Goal: Task Accomplishment & Management: Manage account settings

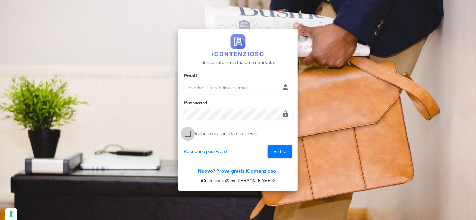
type input "[PERSON_NAME][EMAIL_ADDRESS][DOMAIN_NAME]"
click at [189, 134] on div at bounding box center [188, 134] width 12 height 12
checkbox input "true"
drag, startPoint x: 284, startPoint y: 151, endPoint x: 280, endPoint y: 150, distance: 4.1
click at [282, 151] on span "Entra" at bounding box center [280, 152] width 14 height 6
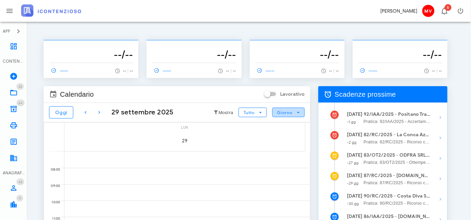
click at [299, 111] on icon "button" at bounding box center [299, 112] width 6 height 6
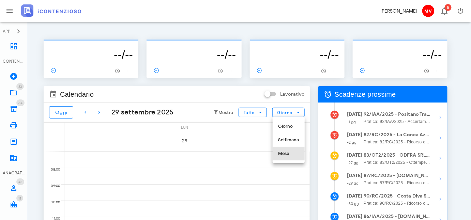
click at [284, 151] on div "Mese" at bounding box center [288, 153] width 21 height 5
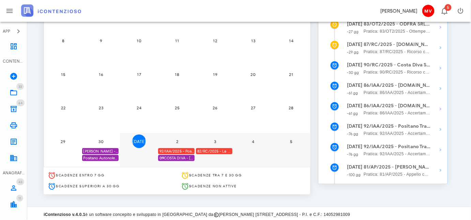
scroll to position [133, 0]
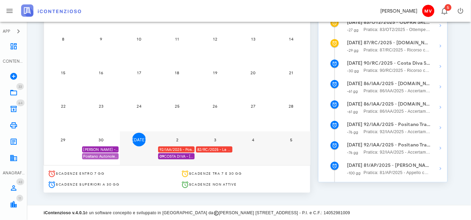
click at [104, 156] on div "Positano Autonoleggio Coop. scade termine Istanza acc. adesione" at bounding box center [100, 156] width 36 height 6
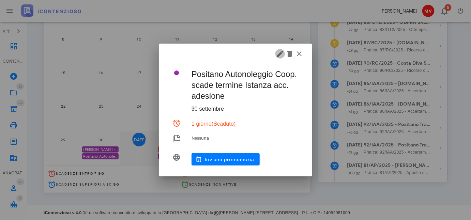
click at [281, 52] on icon "button" at bounding box center [280, 54] width 8 height 8
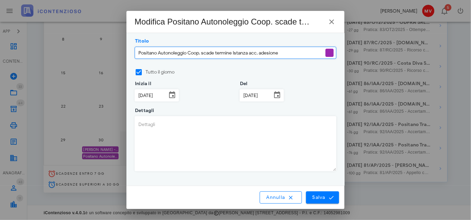
click at [138, 125] on textarea "Dettagli" at bounding box center [235, 144] width 201 height 55
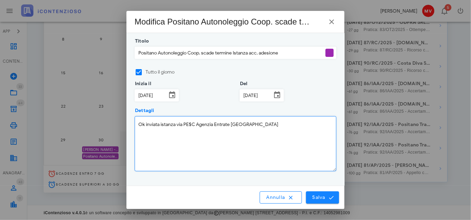
type textarea "Ok inviata istanza via PE$C Agenzia Entrate [GEOGRAPHIC_DATA]"
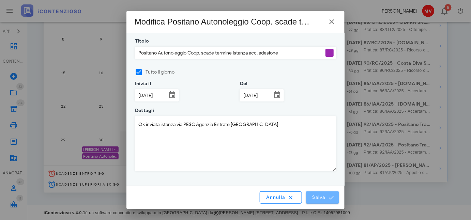
click at [319, 197] on span "Salva" at bounding box center [322, 198] width 21 height 6
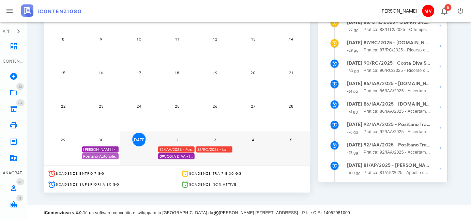
click at [110, 156] on div "Positano Autonoleggio Coop. scade termine Istanza acc. adesione" at bounding box center [100, 156] width 36 height 6
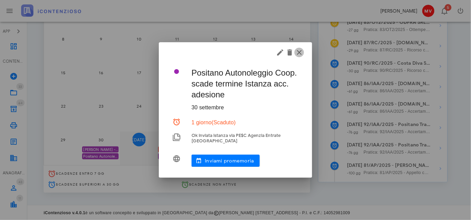
click at [300, 53] on icon "button" at bounding box center [299, 52] width 8 height 8
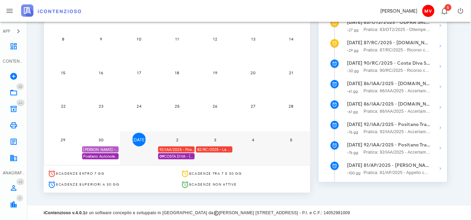
click at [104, 148] on div "[PERSON_NAME] - Comunicazione Schema d'atto notificato il [DATE] anno 2019" at bounding box center [100, 150] width 36 height 6
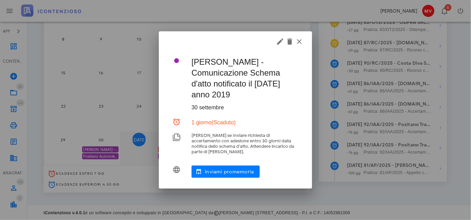
click at [104, 148] on div at bounding box center [235, 110] width 471 height 220
click at [297, 43] on icon "button" at bounding box center [299, 41] width 8 height 8
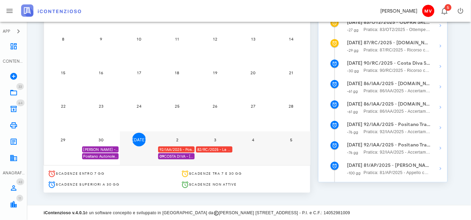
drag, startPoint x: 98, startPoint y: 148, endPoint x: 124, endPoint y: 167, distance: 32.1
click at [124, 167] on div "Scadenze entro 7 gg" at bounding box center [110, 173] width 133 height 14
click at [178, 147] on div "92/IAA/2025 - Positano Transfer Cooperativa a.r.l. - Inviare Accertamento con A…" at bounding box center [176, 150] width 36 height 6
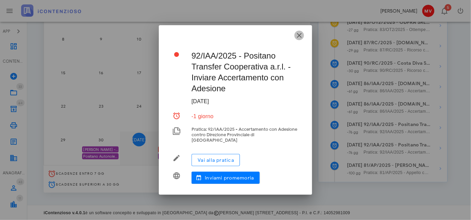
click at [300, 36] on icon "button" at bounding box center [299, 35] width 8 height 8
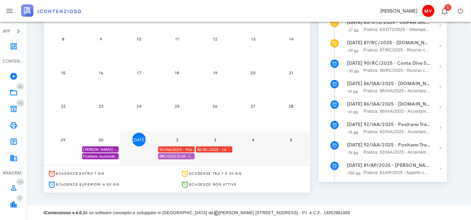
click at [176, 155] on span "09 COSTA DIVA - [PERSON_NAME] - ACC. ADESIONE" at bounding box center [177, 156] width 35 height 6
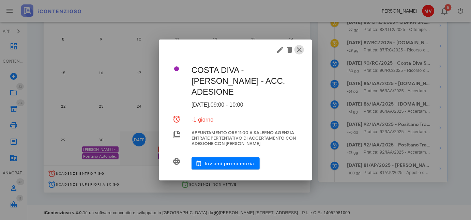
click at [301, 47] on icon "button" at bounding box center [299, 50] width 8 height 8
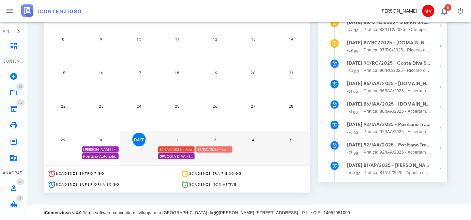
click at [220, 149] on div "82/RC/2025 - La Conca Azzurra S.r.l. - Inviare Ricorso" at bounding box center [214, 150] width 36 height 6
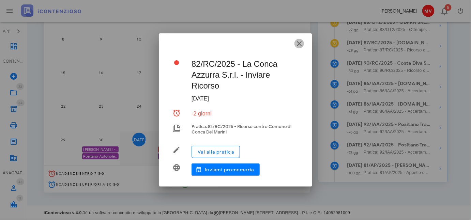
click at [300, 42] on icon "button" at bounding box center [299, 44] width 8 height 8
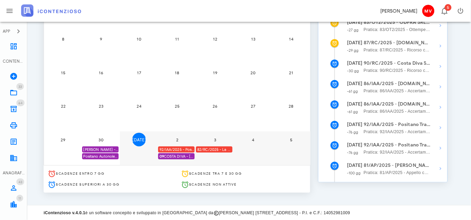
scroll to position [0, 0]
